Goal: Understand process/instructions

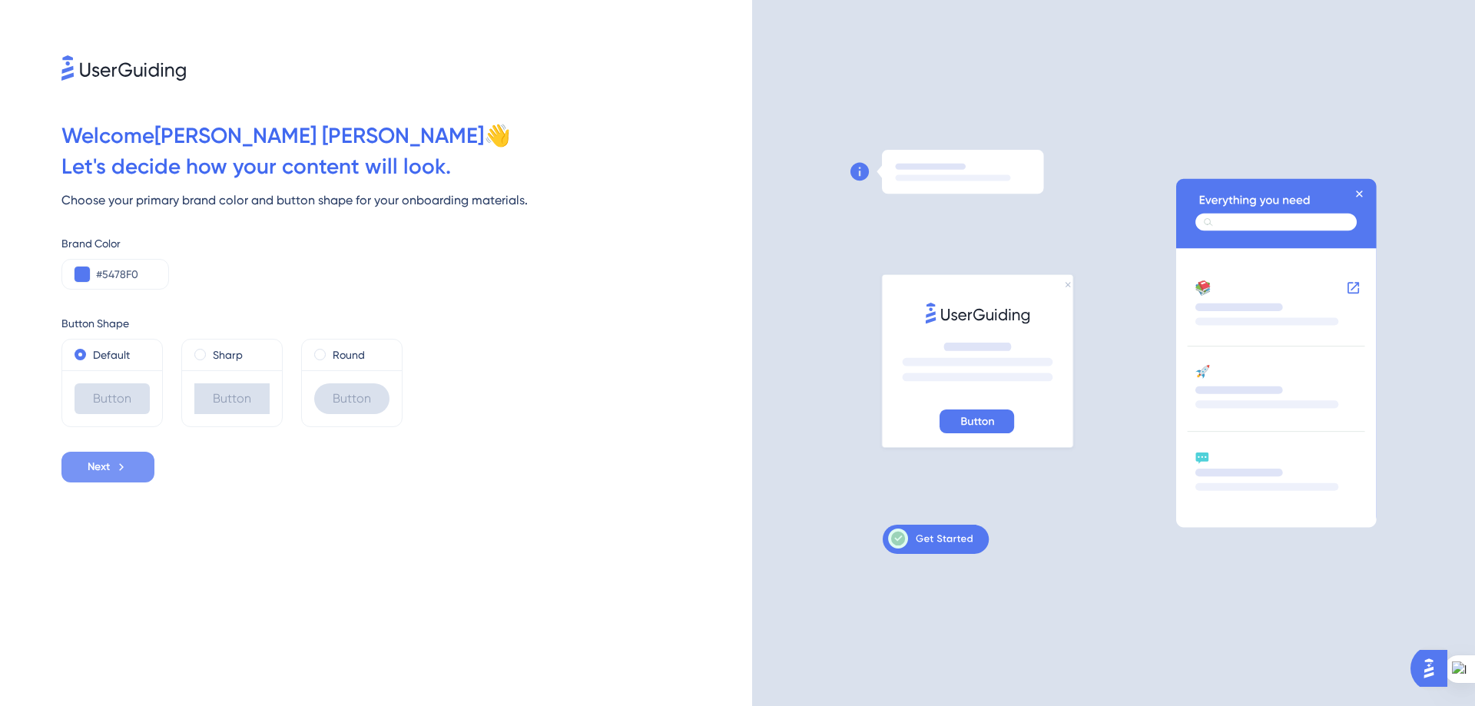
click at [110, 469] on span "Next" at bounding box center [99, 467] width 22 height 18
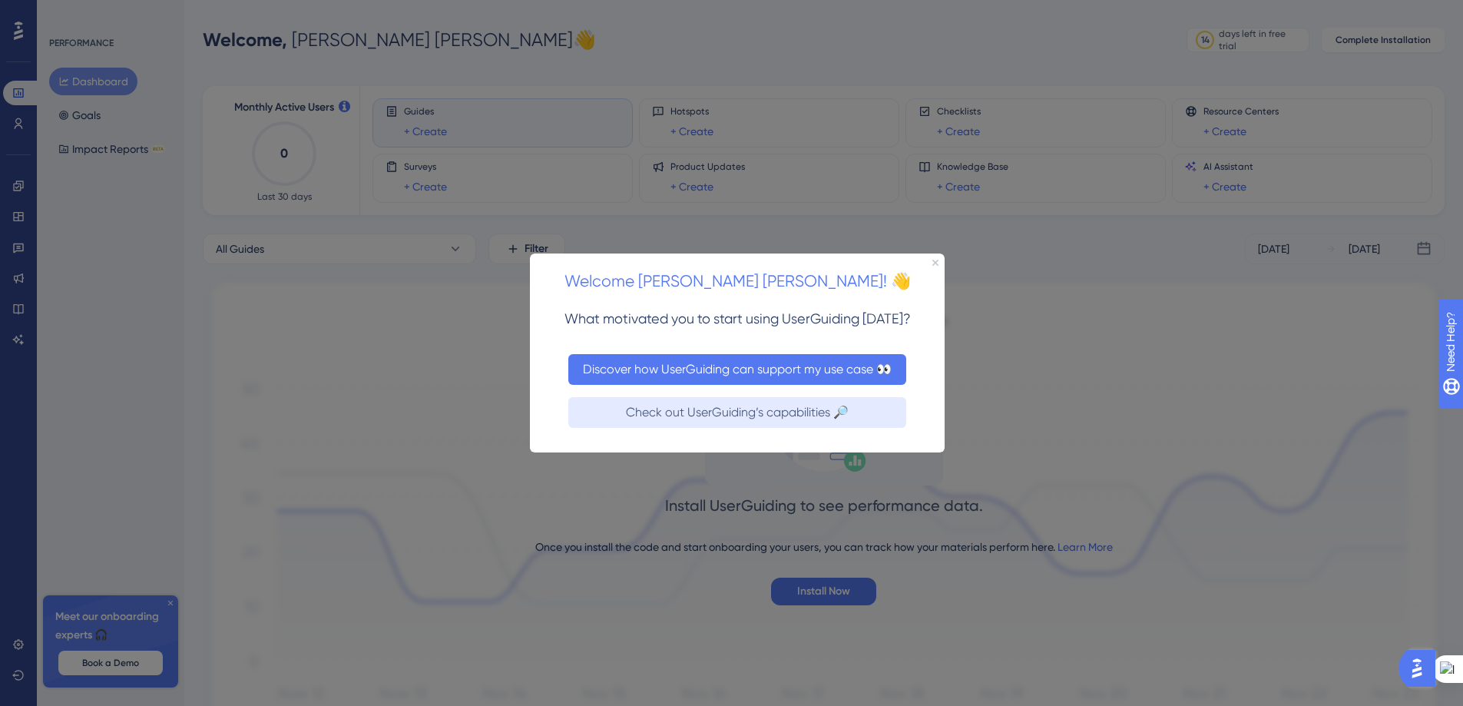
click at [718, 377] on button "Discover how UserGuiding can support my use case 👀" at bounding box center [737, 368] width 338 height 31
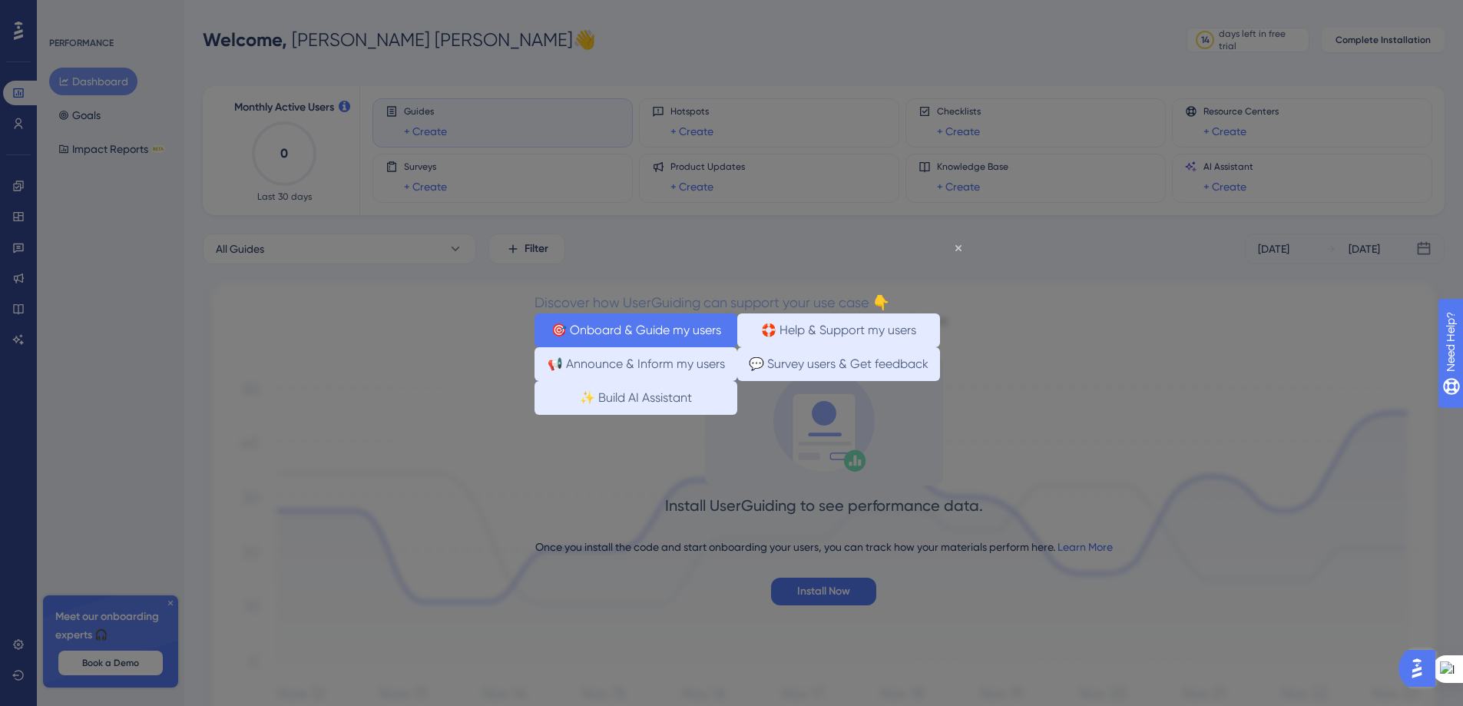
click at [658, 326] on button "🎯 Onboard & Guide my users" at bounding box center [636, 330] width 203 height 34
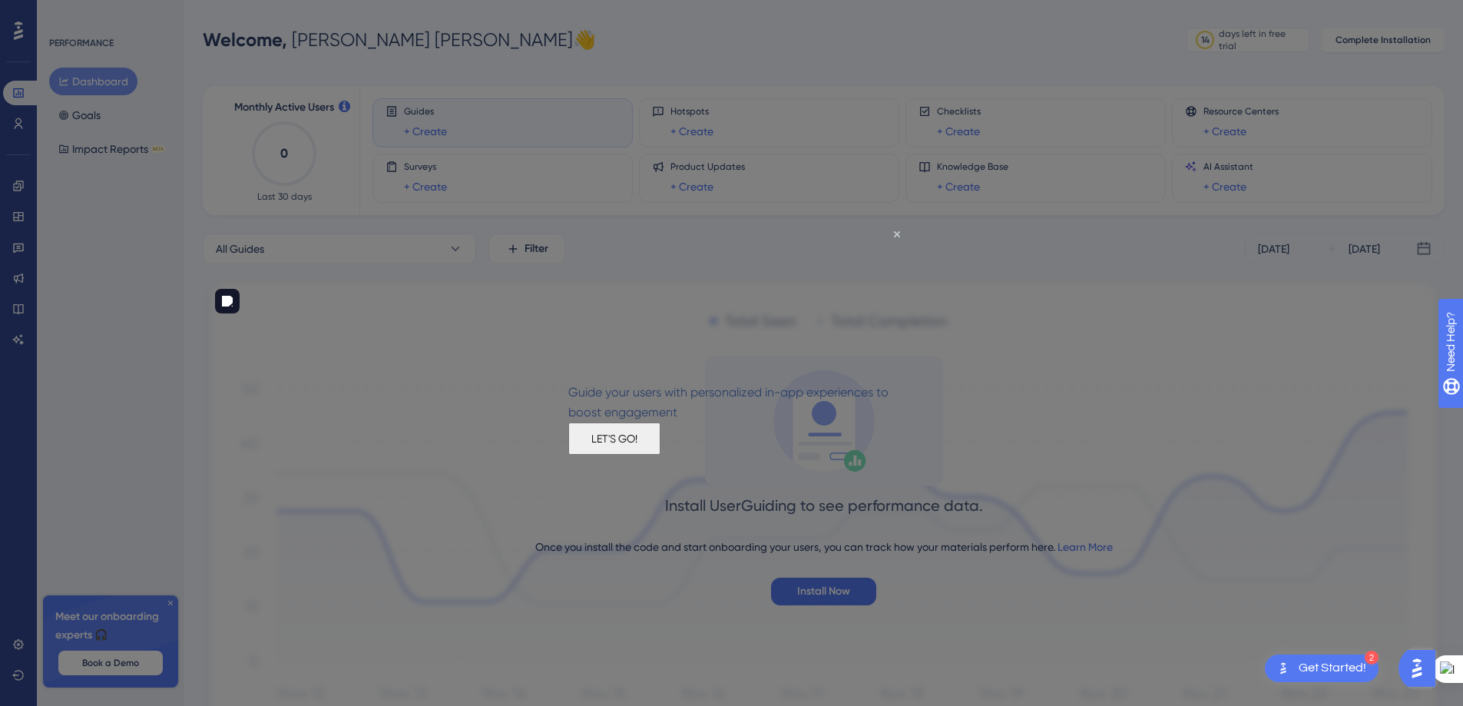
click at [661, 454] on button "LET'S GO!" at bounding box center [614, 438] width 92 height 32
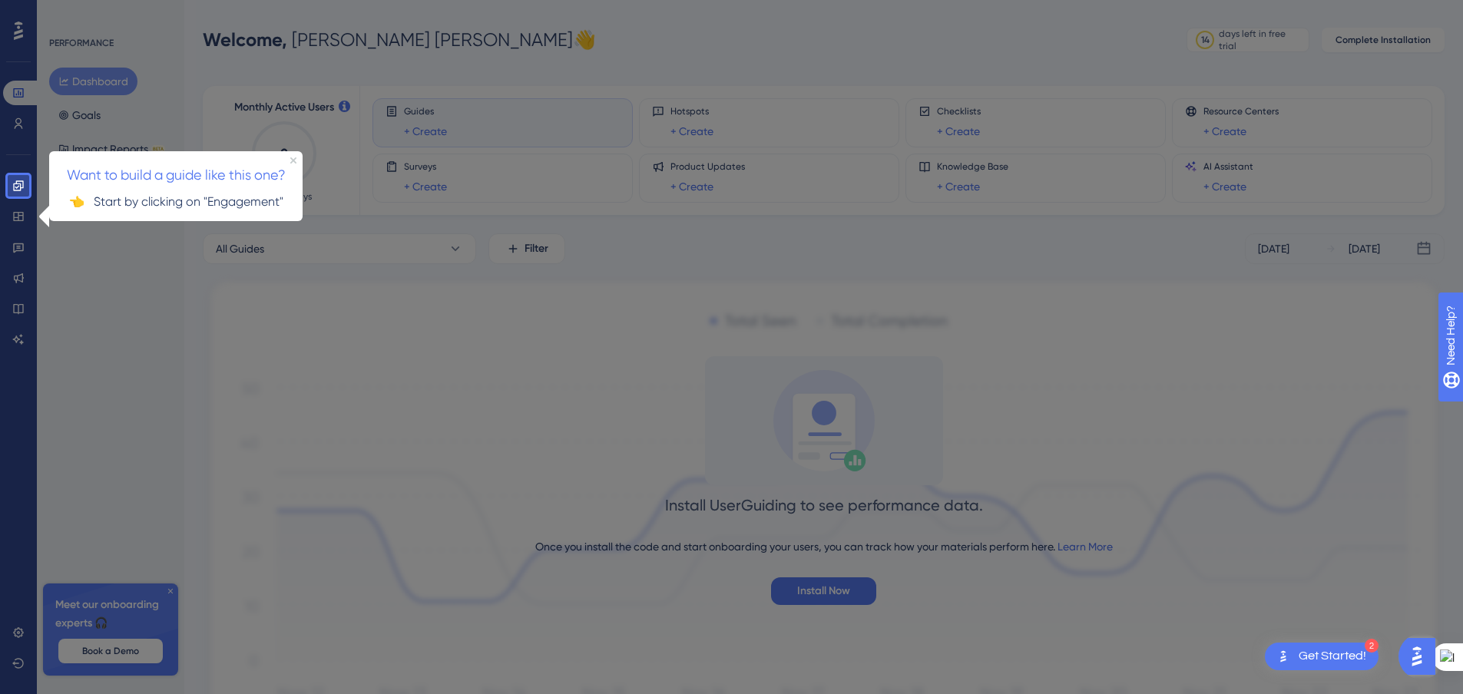
click at [482, 380] on div at bounding box center [752, 396] width 1446 height 792
click at [101, 263] on div at bounding box center [752, 396] width 1446 height 792
click at [12, 182] on icon at bounding box center [18, 186] width 12 height 12
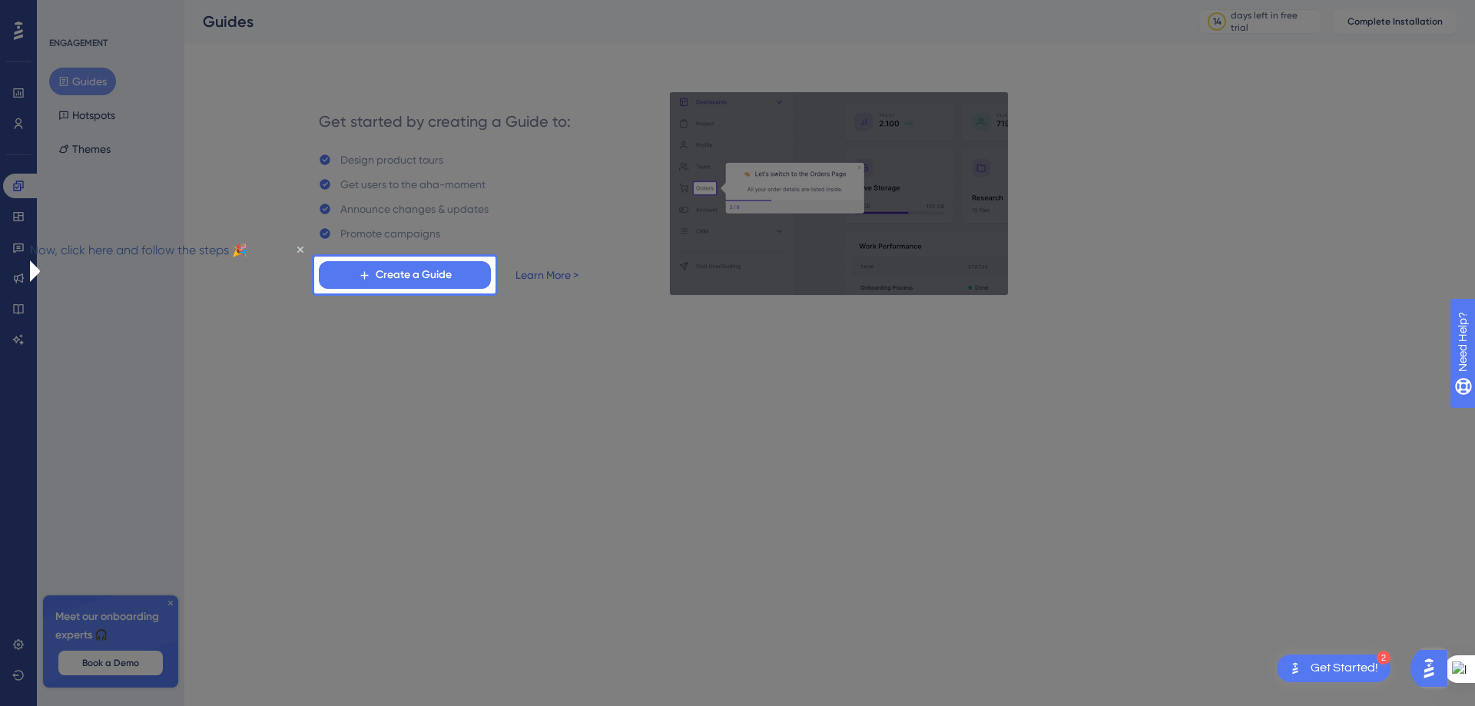
click at [479, 415] on div at bounding box center [404, 499] width 181 height 412
